Goal: Information Seeking & Learning: Learn about a topic

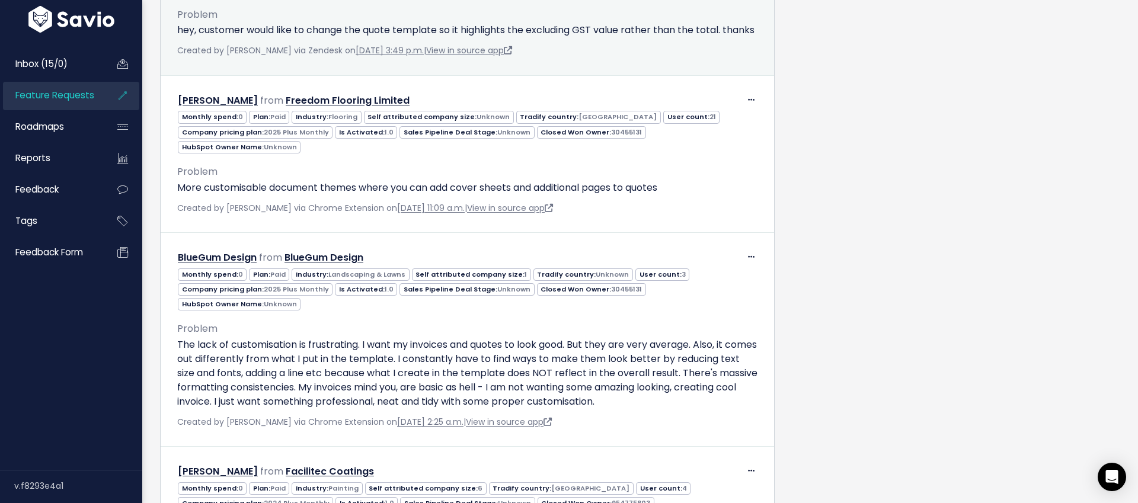
scroll to position [1548, 0]
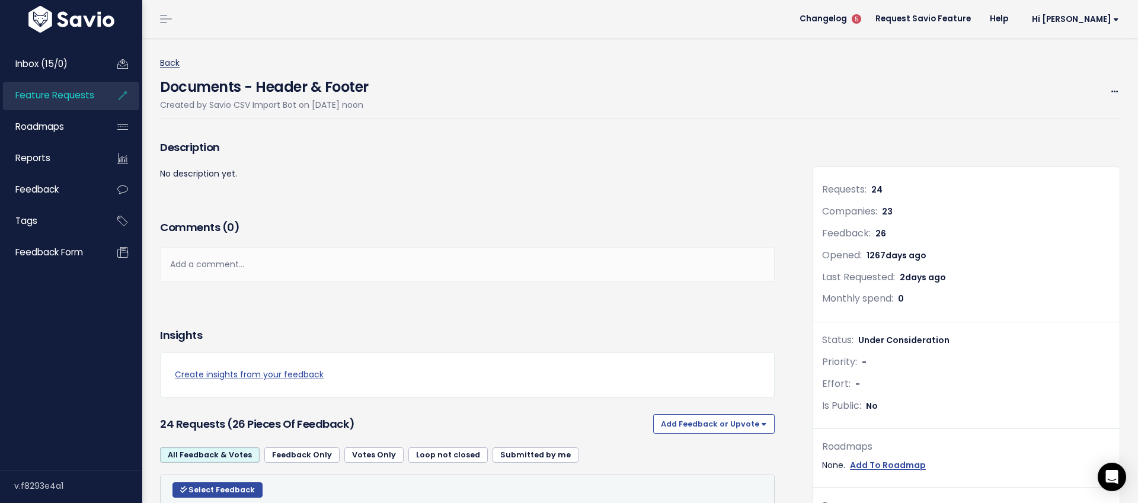
click at [171, 63] on link "Back" at bounding box center [170, 63] width 20 height 12
click at [168, 62] on link "Back" at bounding box center [170, 63] width 20 height 12
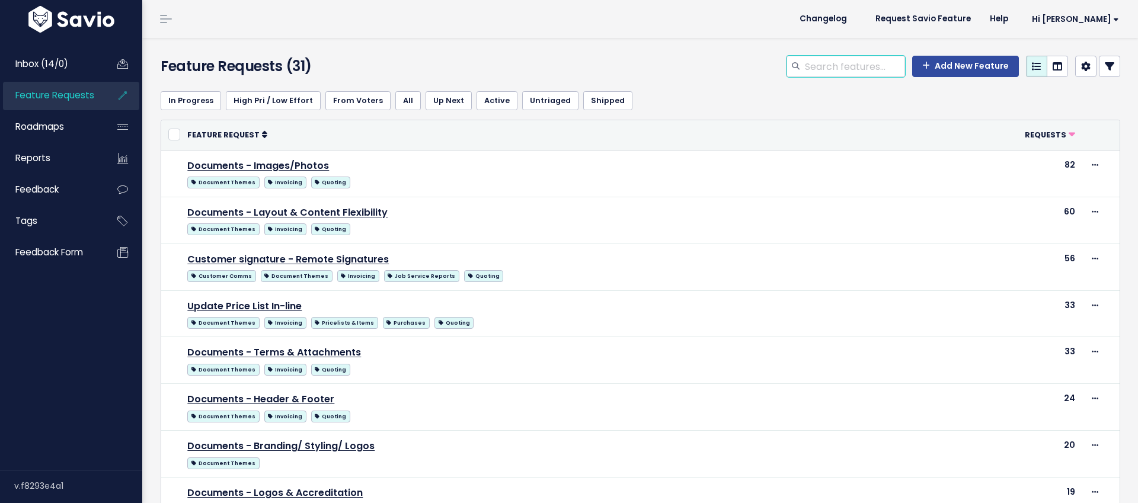
click at [867, 62] on input "search" at bounding box center [854, 66] width 101 height 21
type input "quotes"
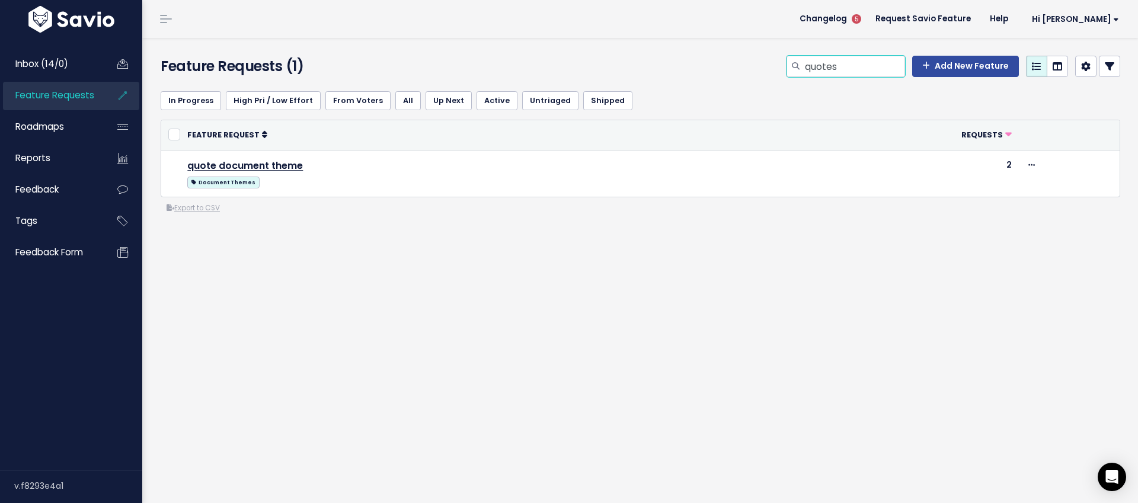
click at [850, 69] on input "quotes" at bounding box center [854, 66] width 101 height 21
type input "quote"
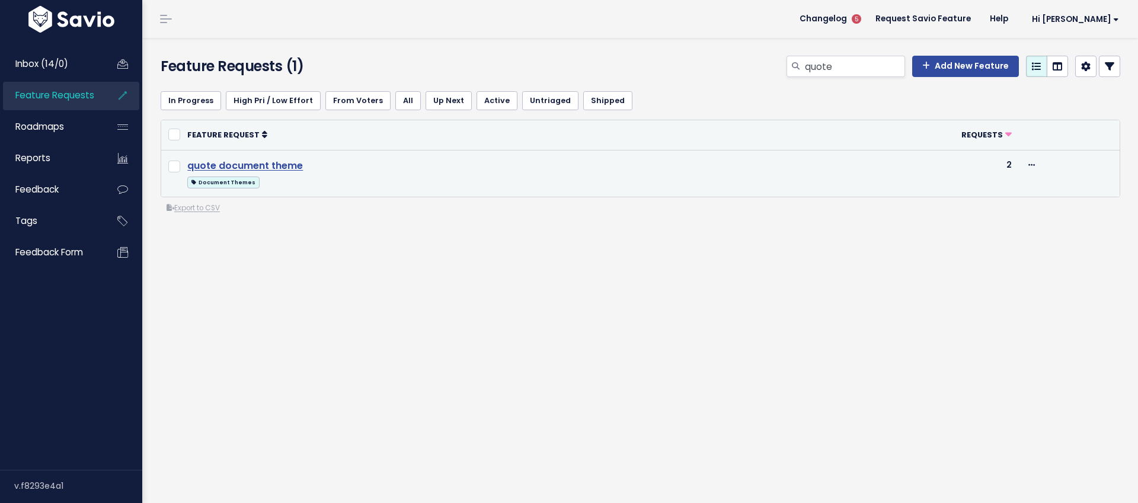
click at [272, 167] on link "quote document theme" at bounding box center [245, 166] width 116 height 14
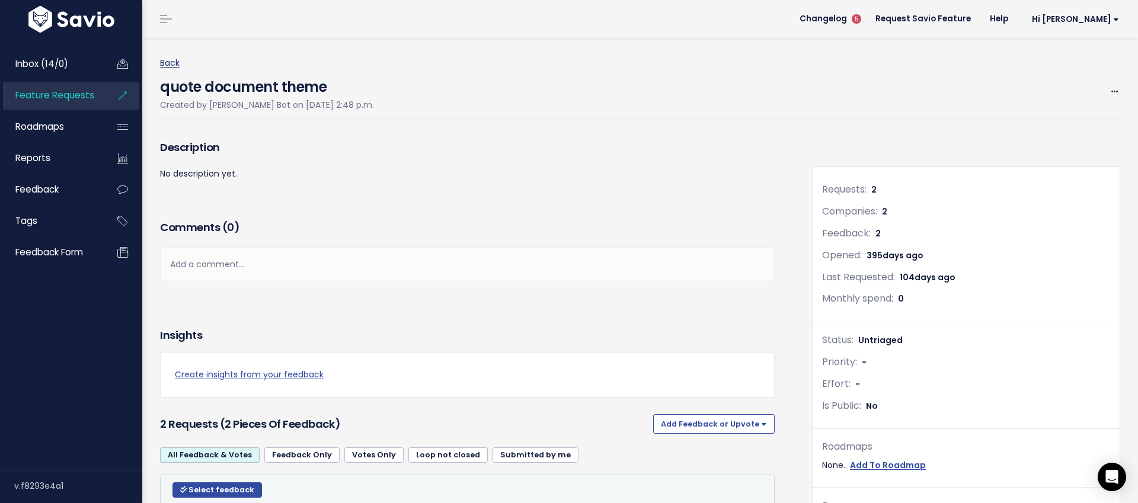
click at [175, 63] on link "Back" at bounding box center [170, 63] width 20 height 12
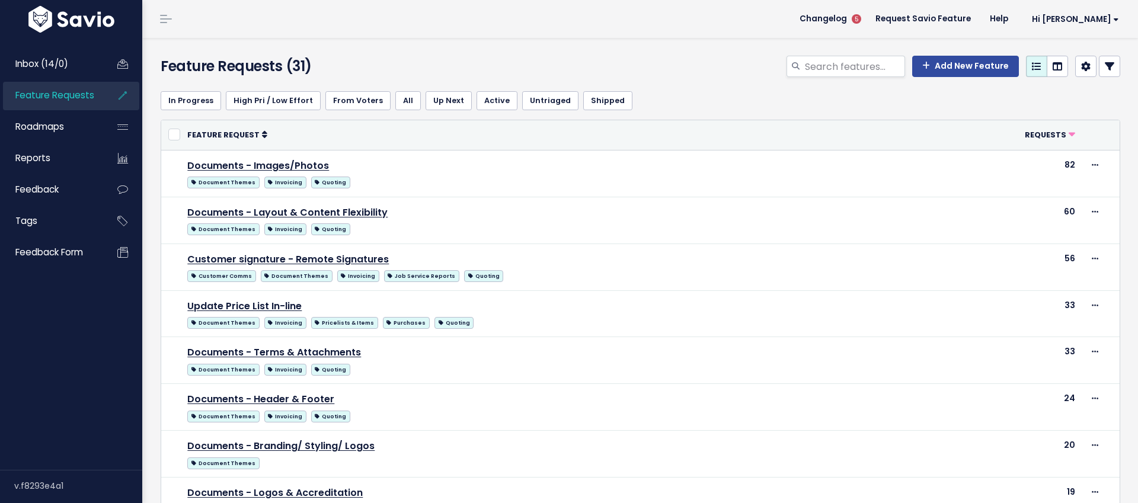
click at [164, 20] on link at bounding box center [165, 19] width 19 height 11
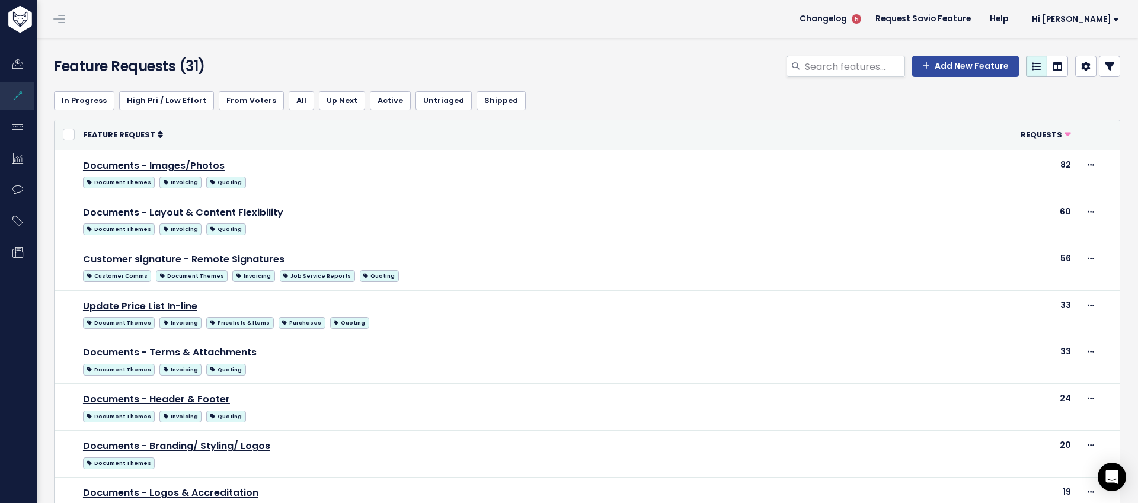
click at [68, 16] on link at bounding box center [59, 19] width 19 height 11
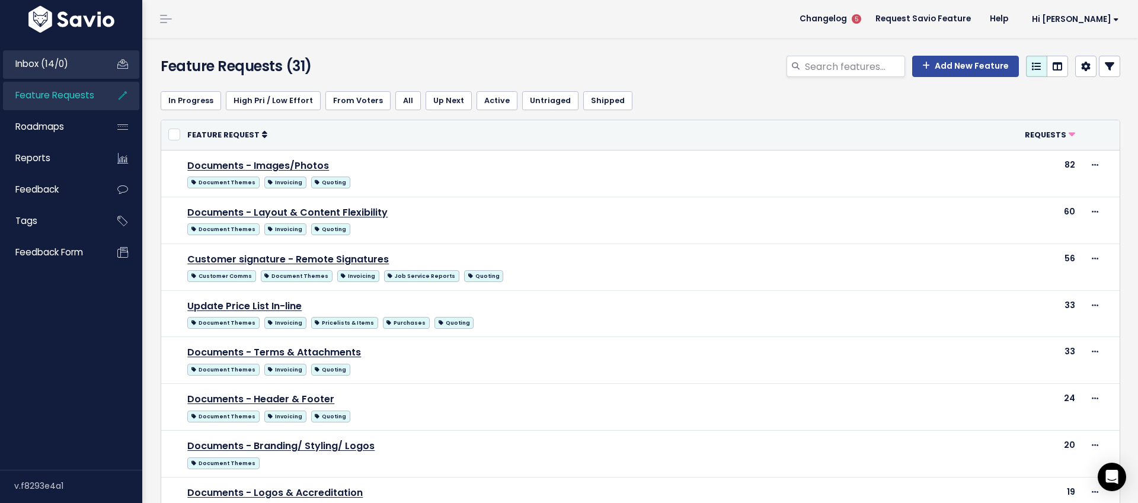
click at [43, 66] on span "Inbox (14/0)" at bounding box center [41, 63] width 53 height 12
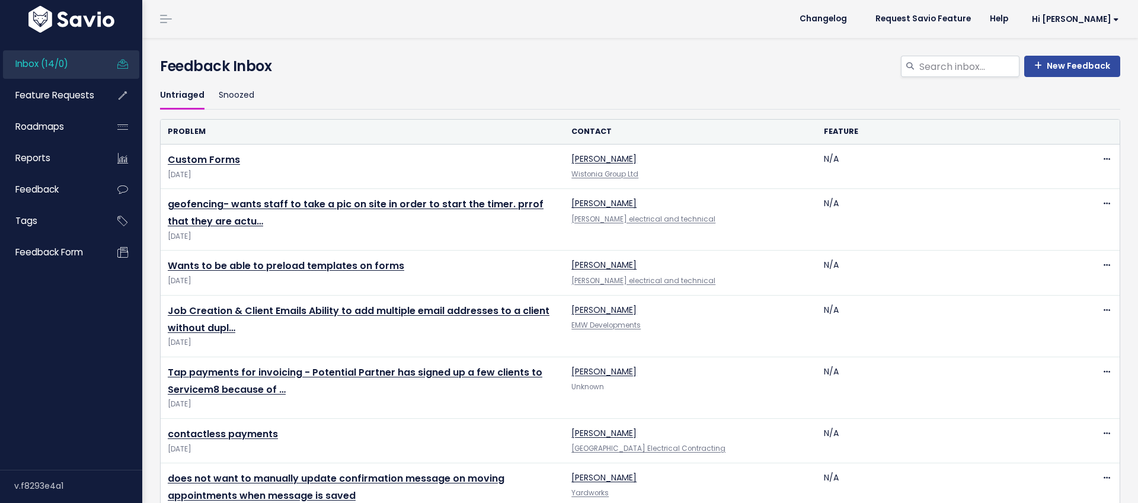
click at [75, 21] on img at bounding box center [71, 19] width 92 height 27
click at [46, 97] on span "Feature Requests" at bounding box center [54, 95] width 79 height 12
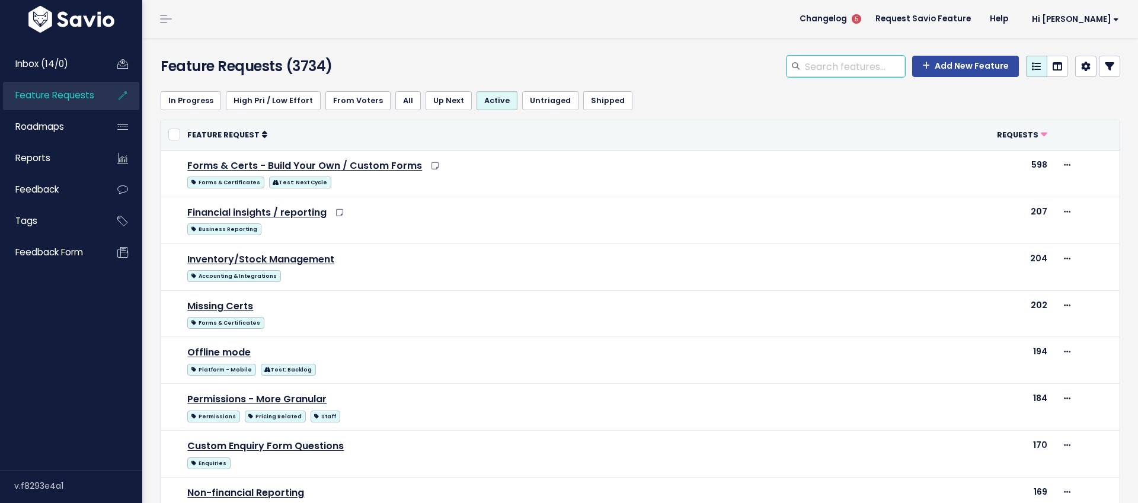
click at [863, 71] on input "search" at bounding box center [854, 66] width 101 height 21
type input "quotes"
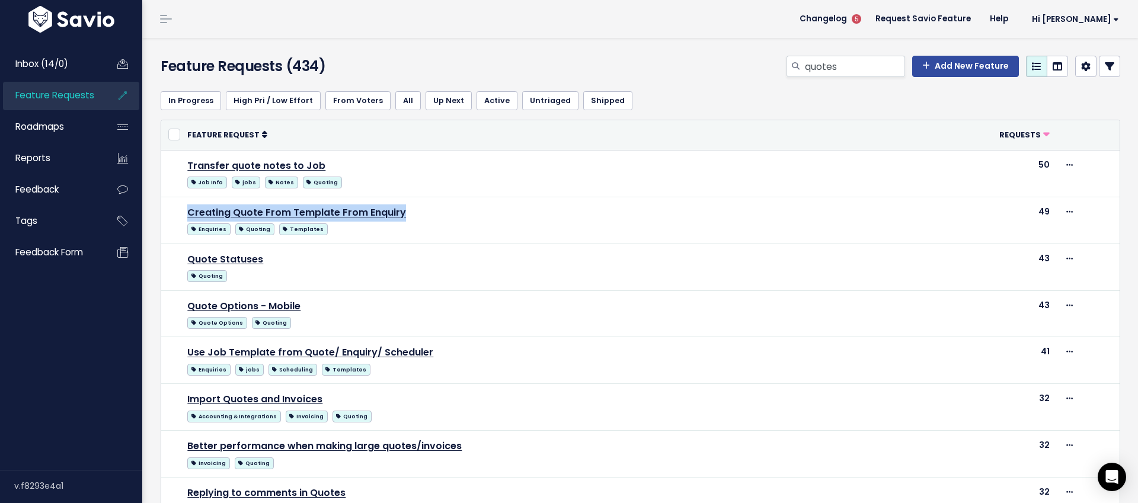
drag, startPoint x: 290, startPoint y: 212, endPoint x: 518, endPoint y: 26, distance: 293.6
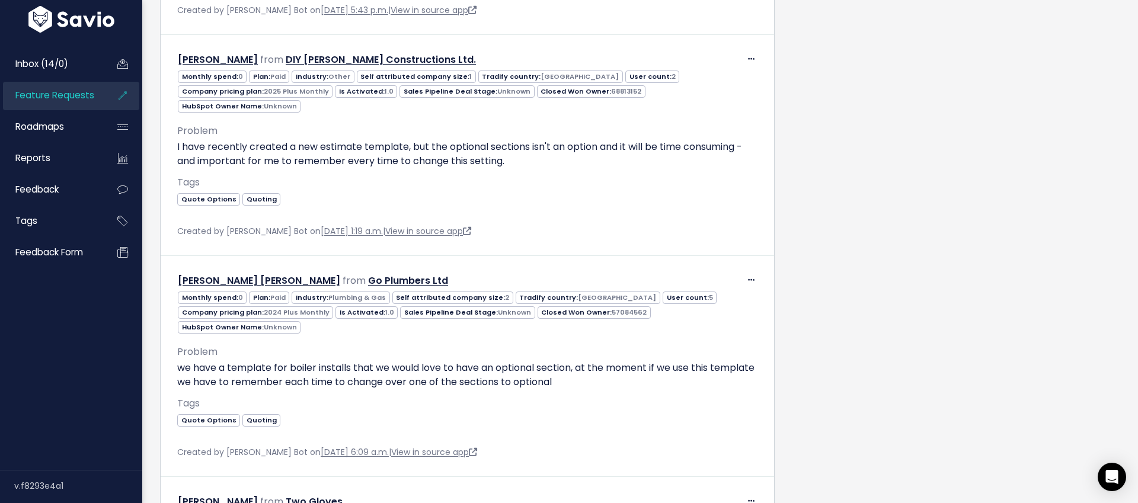
scroll to position [1410, 0]
